Goal: Transaction & Acquisition: Purchase product/service

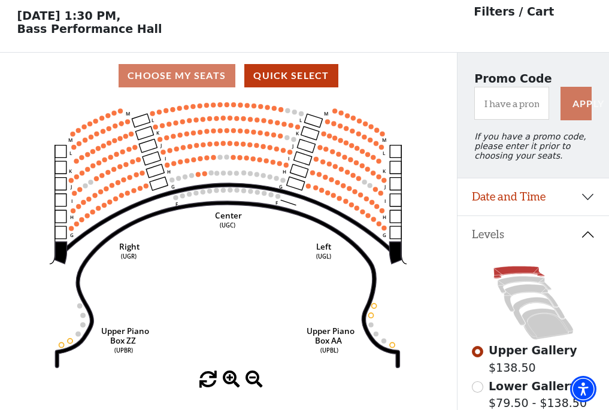
scroll to position [56, 0]
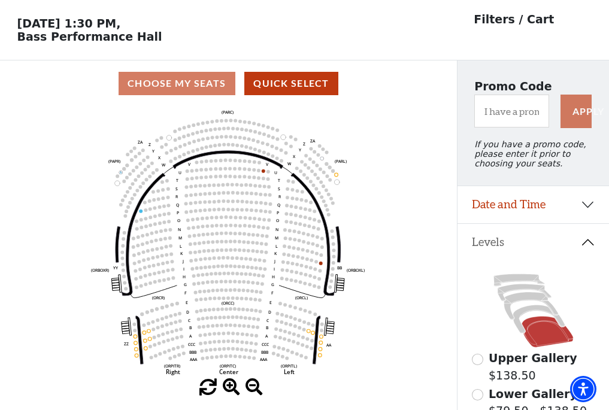
scroll to position [56, 0]
